Goal: Navigation & Orientation: Find specific page/section

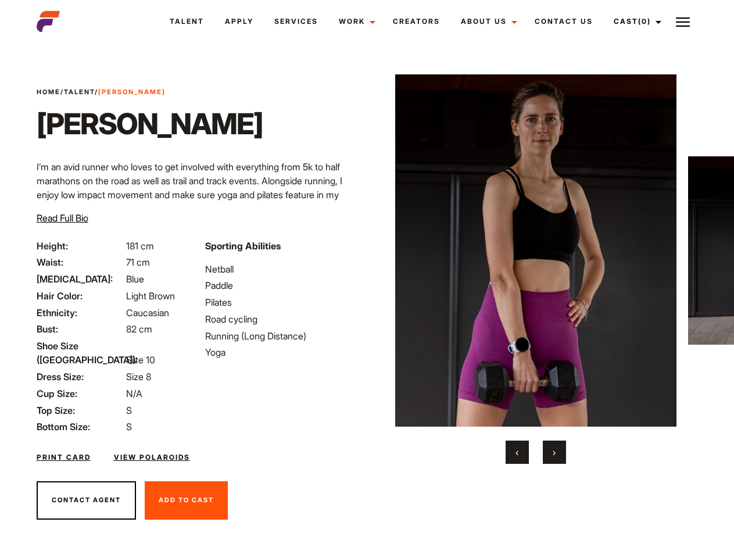
click at [634, 21] on link "Cast (0)" at bounding box center [635, 21] width 65 height 31
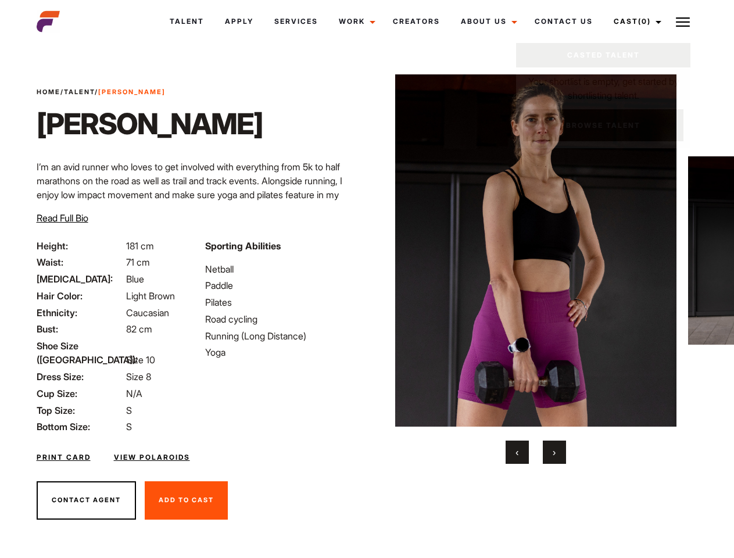
click at [683, 21] on img at bounding box center [683, 22] width 14 height 14
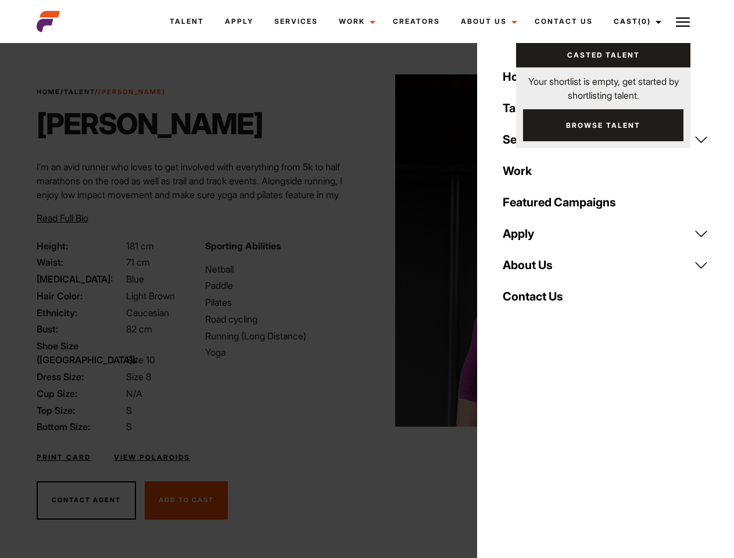
click at [535, 269] on img at bounding box center [536, 250] width 282 height 352
click at [367, 250] on div "Sporting Abilities Netball Paddle Pilates Road cycling Running (Long Distance) …" at bounding box center [282, 336] width 168 height 195
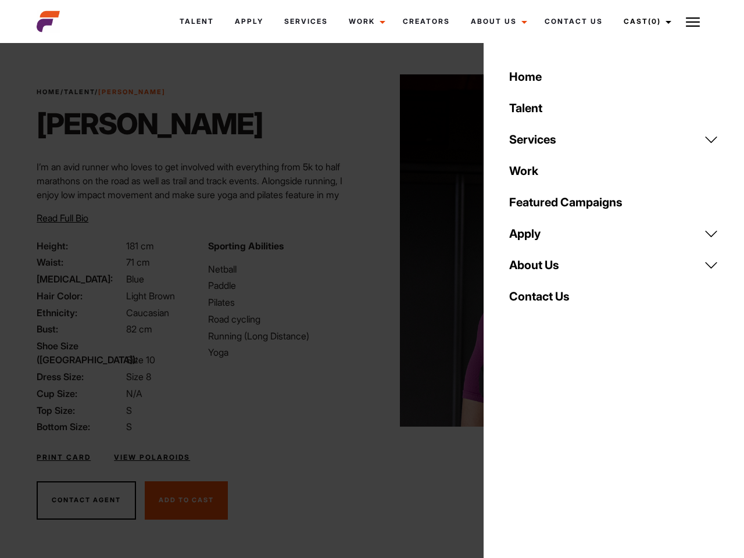
click at [517, 452] on div "Home Talent Services Talent Casting Photography Videography Creative Hair and M…" at bounding box center [613, 279] width 260 height 558
click at [554, 452] on div "Home Talent Services Talent Casting Photography Videography Creative Hair and M…" at bounding box center [613, 279] width 260 height 558
